Goal: Download file/media

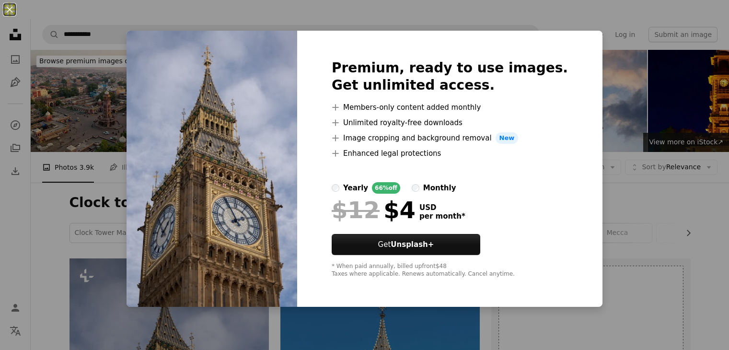
scroll to position [201, 0]
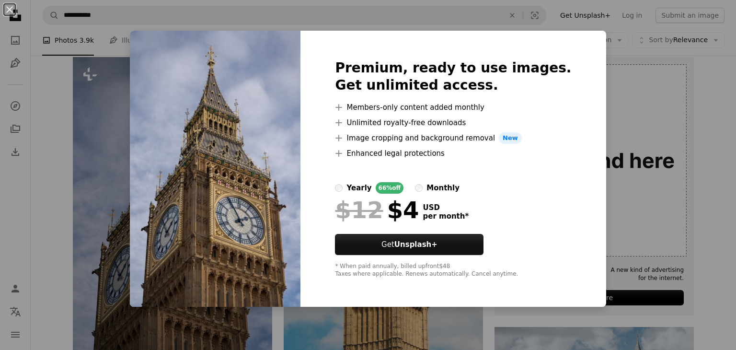
click at [558, 22] on div "An X shape Premium, ready to use images. Get unlimited access. A plus sign Memb…" at bounding box center [368, 175] width 736 height 350
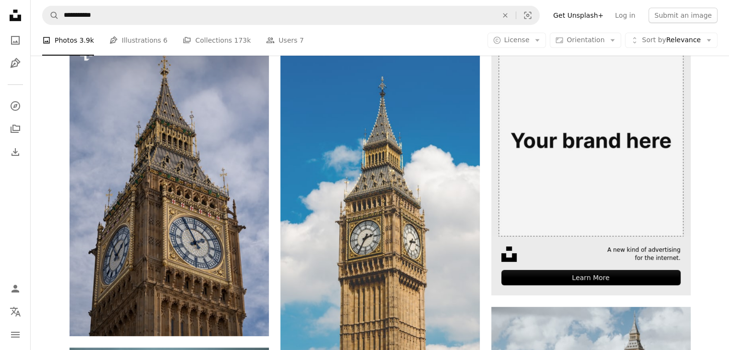
scroll to position [217, 0]
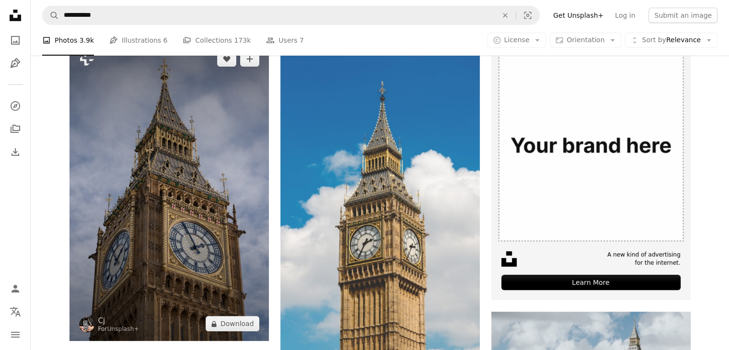
click at [195, 163] on img at bounding box center [169, 191] width 199 height 299
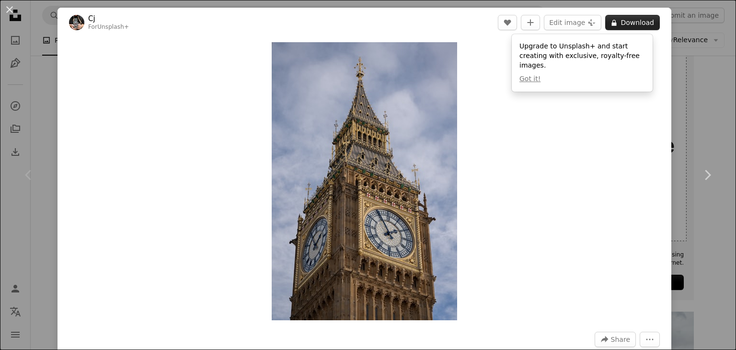
click at [642, 26] on button "A lock Download" at bounding box center [632, 22] width 55 height 15
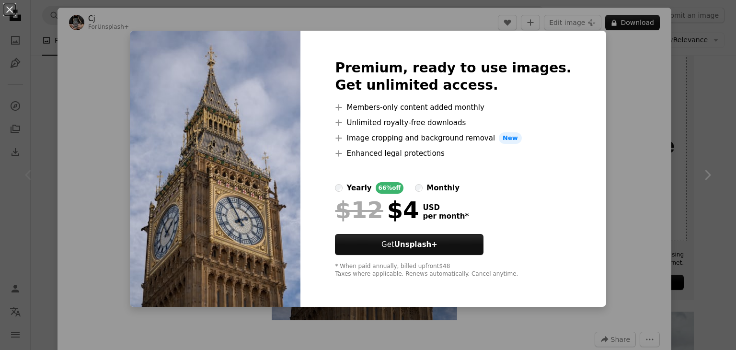
click at [616, 92] on div "An X shape Premium, ready to use images. Get unlimited access. A plus sign Memb…" at bounding box center [368, 175] width 736 height 350
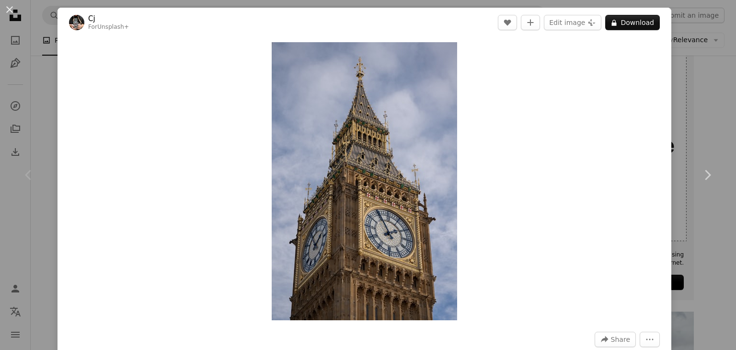
click at [677, 48] on div "An X shape Chevron left Chevron right Cj For Unsplash+ A heart A plus sign Edit…" at bounding box center [368, 175] width 736 height 350
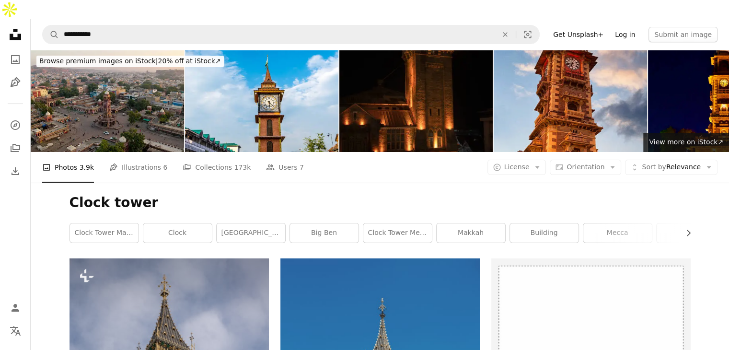
click at [629, 27] on link "Log in" at bounding box center [625, 34] width 32 height 15
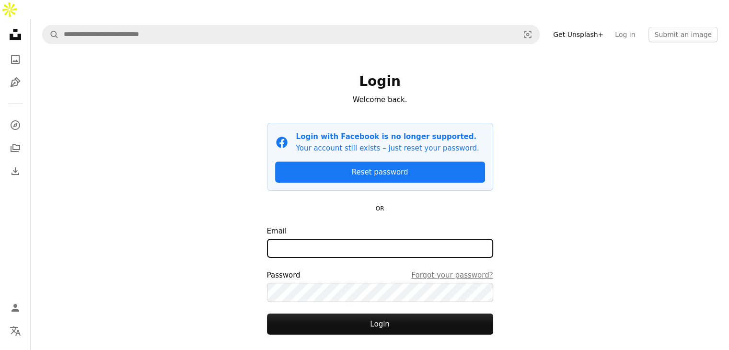
click at [350, 239] on input "Email" at bounding box center [380, 248] width 226 height 19
type input "**********"
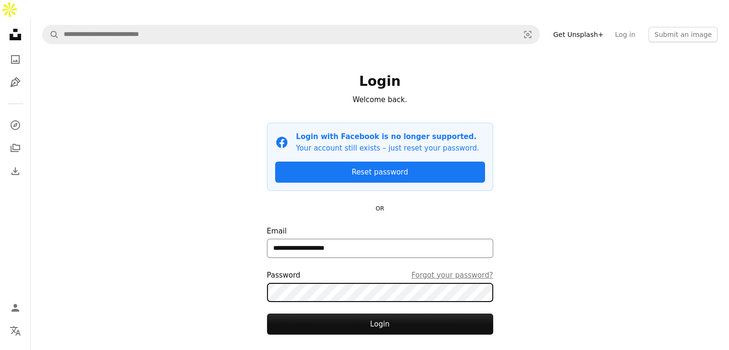
click at [267, 314] on button "Login" at bounding box center [380, 324] width 226 height 21
